Goal: Task Accomplishment & Management: Use online tool/utility

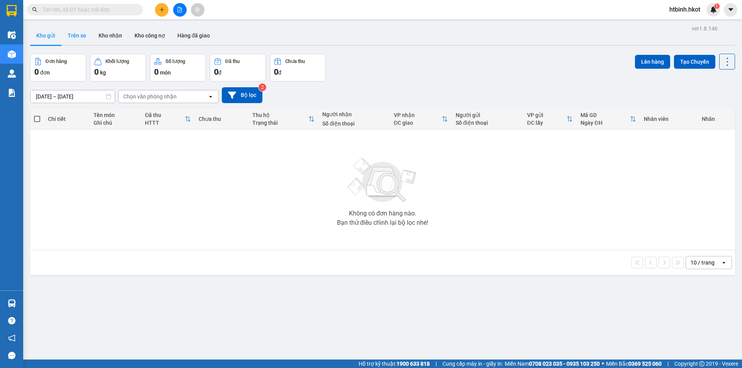
click at [76, 41] on button "Trên xe" at bounding box center [76, 35] width 31 height 19
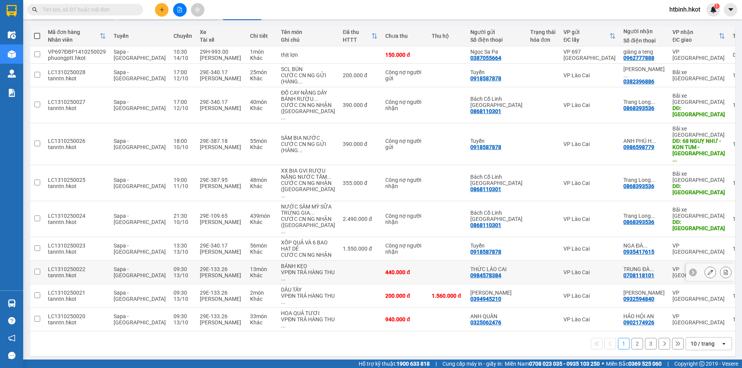
scroll to position [87, 0]
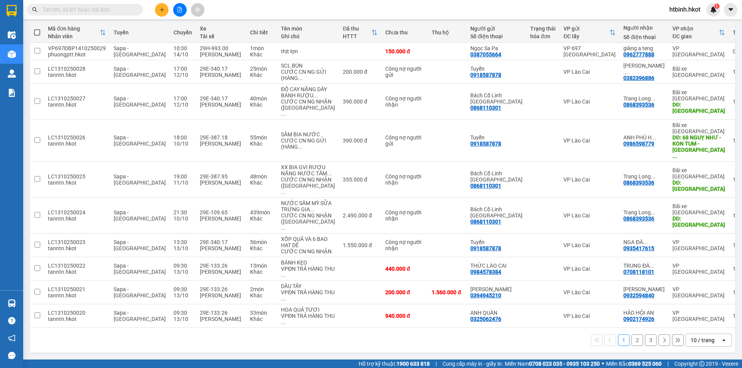
click at [635, 339] on button "2" at bounding box center [637, 341] width 12 height 12
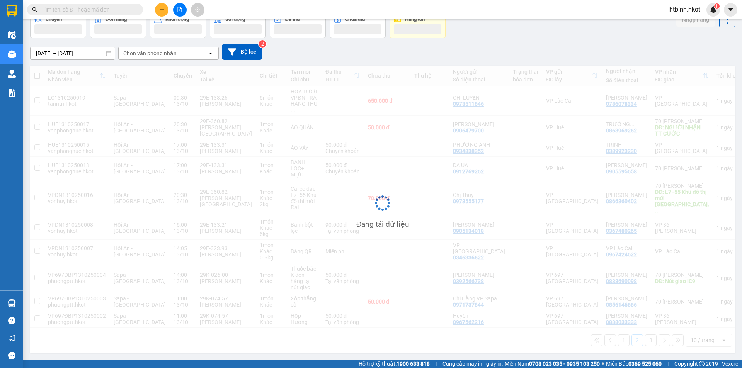
scroll to position [36, 0]
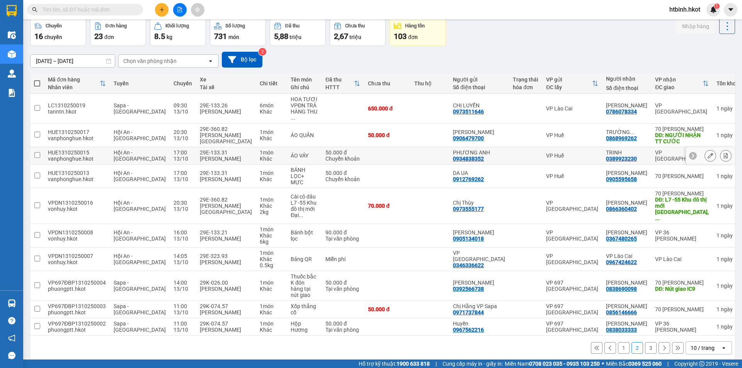
click at [579, 157] on div "VP Huế" at bounding box center [572, 156] width 52 height 6
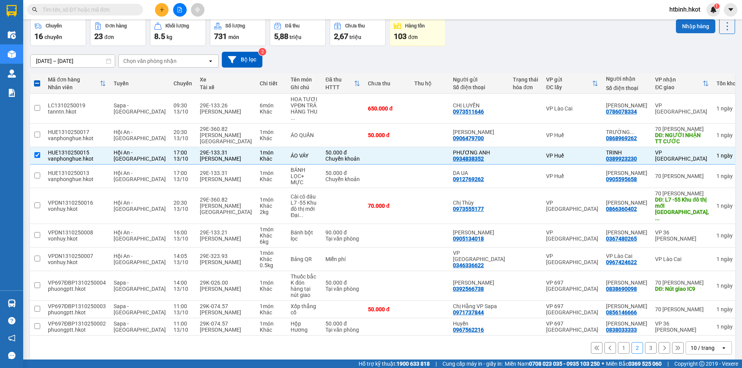
click at [692, 28] on button "Nhập hàng" at bounding box center [695, 26] width 39 height 14
checkbox input "false"
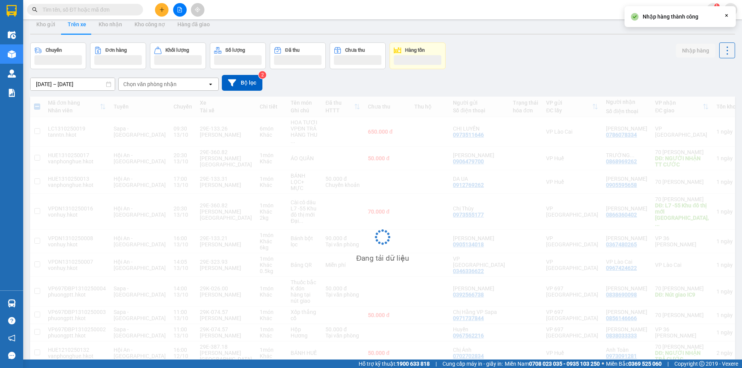
scroll to position [0, 0]
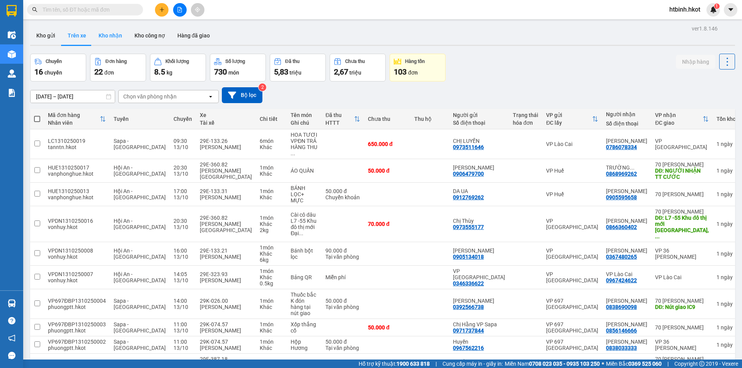
click at [109, 39] on button "Kho nhận" at bounding box center [110, 35] width 36 height 19
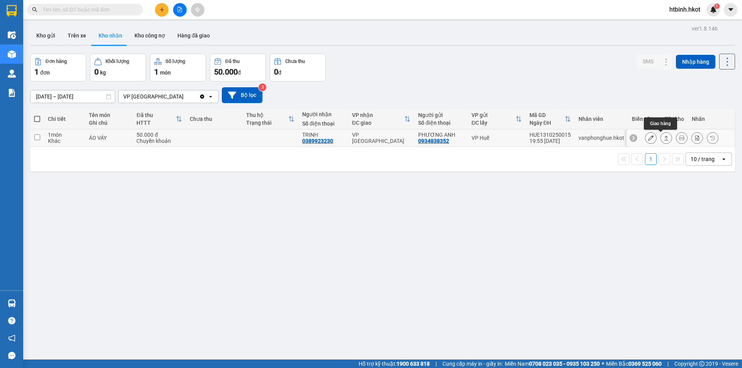
click at [663, 135] on icon at bounding box center [665, 137] width 5 height 5
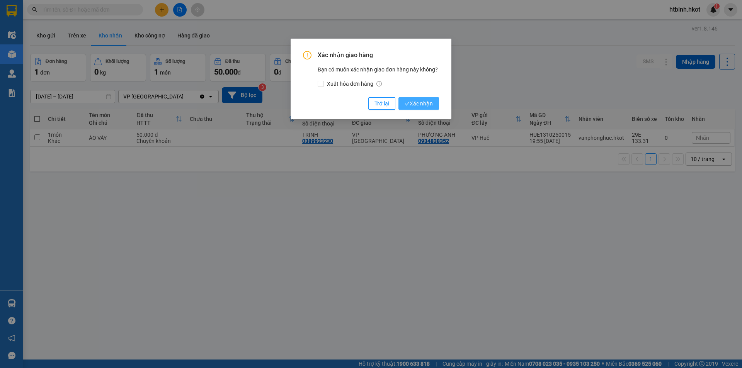
click at [427, 98] on button "Xác nhận" at bounding box center [418, 103] width 41 height 12
